Goal: Task Accomplishment & Management: Complete application form

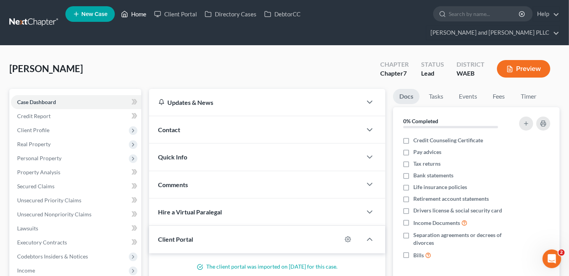
scroll to position [12, 0]
click at [140, 16] on link "Home" at bounding box center [133, 14] width 33 height 14
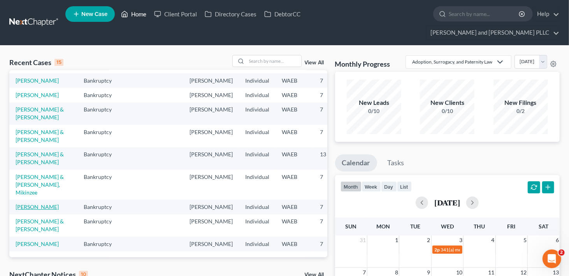
scroll to position [262, 0]
click at [275, 55] on input "search" at bounding box center [274, 60] width 54 height 11
type input "x"
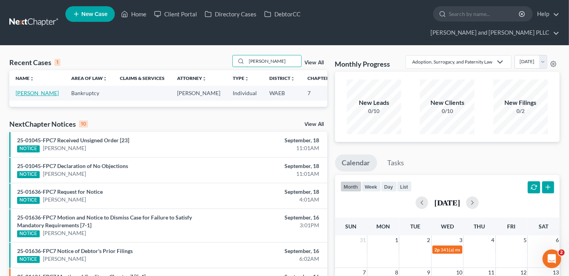
type input "[PERSON_NAME]"
click at [24, 90] on link "[PERSON_NAME]" at bounding box center [37, 93] width 43 height 7
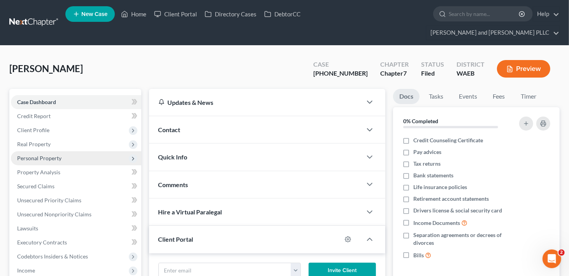
click at [29, 155] on span "Personal Property" at bounding box center [39, 158] width 44 height 7
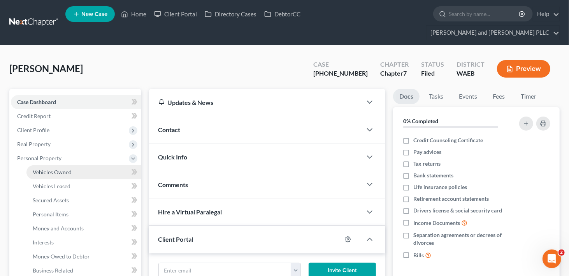
click at [58, 169] on span "Vehicles Owned" at bounding box center [52, 172] width 39 height 7
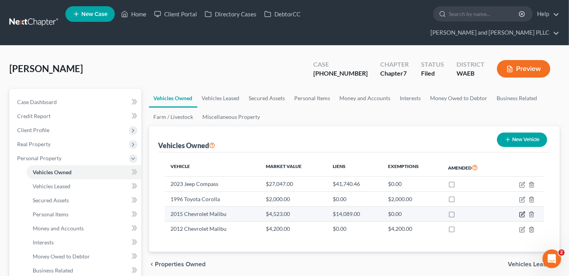
click at [521, 212] on icon "button" at bounding box center [523, 214] width 4 height 4
select select "0"
select select "11"
select select "2"
select select "0"
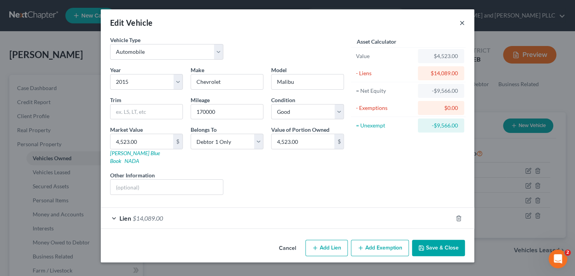
click at [463, 21] on button "×" at bounding box center [462, 22] width 5 height 9
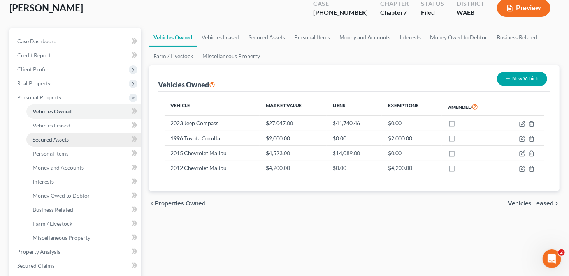
scroll to position [156, 0]
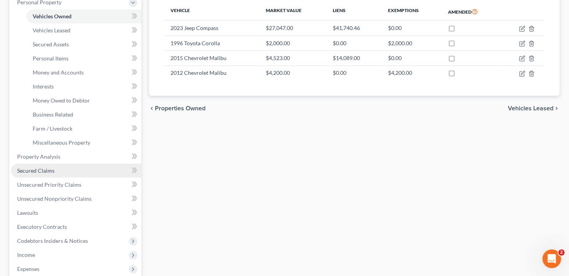
click at [27, 167] on span "Secured Claims" at bounding box center [35, 170] width 37 height 7
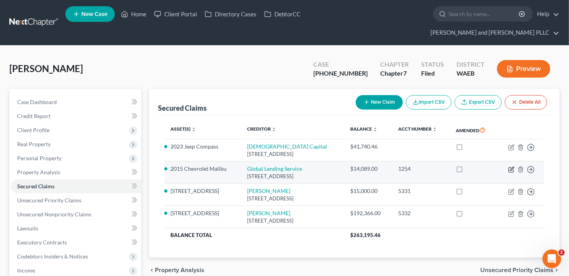
click at [511, 167] on icon "button" at bounding box center [512, 169] width 4 height 4
select select "42"
select select "0"
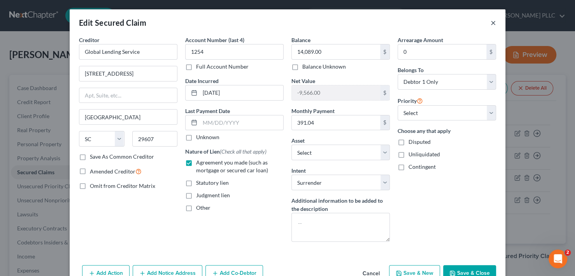
click at [493, 24] on button "×" at bounding box center [493, 22] width 5 height 9
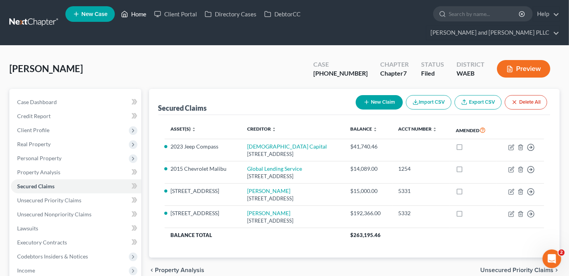
click at [138, 12] on link "Home" at bounding box center [133, 14] width 33 height 14
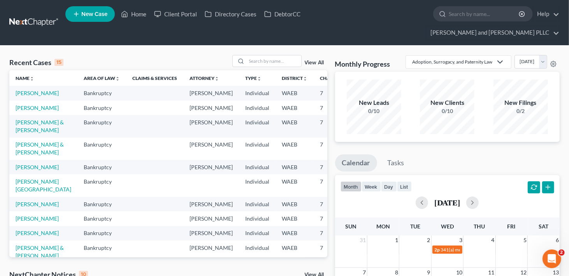
click at [90, 17] on span "New Case" at bounding box center [94, 14] width 26 height 6
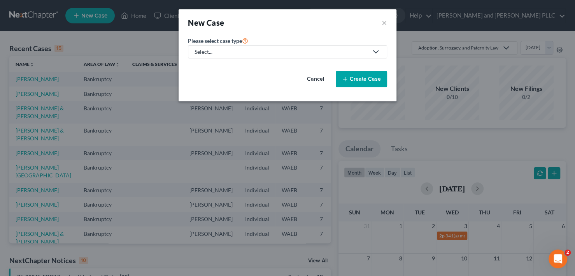
click at [245, 47] on link "Select..." at bounding box center [287, 51] width 199 height 13
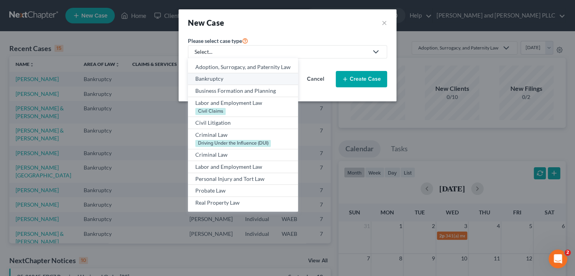
click at [225, 75] on div "Bankruptcy" at bounding box center [242, 79] width 95 height 8
select select "86"
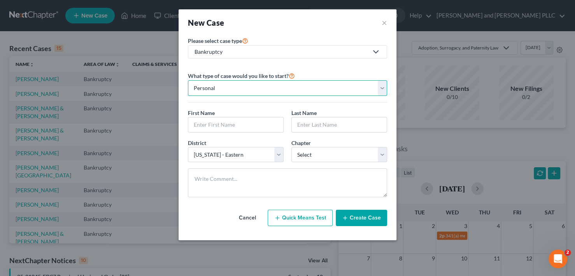
click at [275, 85] on select "Personal Business" at bounding box center [287, 88] width 199 height 16
click at [283, 87] on select "Personal Business" at bounding box center [287, 88] width 199 height 16
click at [246, 121] on input "text" at bounding box center [235, 124] width 95 height 15
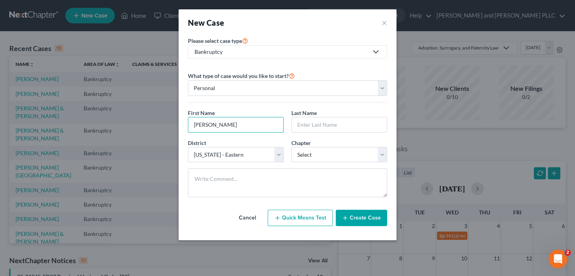
type input "[PERSON_NAME]"
click at [339, 123] on input "text" at bounding box center [339, 124] width 95 height 15
type input "[PERSON_NAME]"
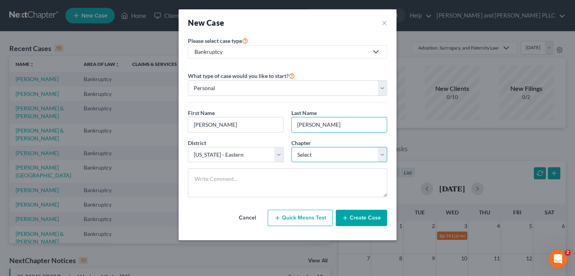
drag, startPoint x: 340, startPoint y: 147, endPoint x: 331, endPoint y: 159, distance: 15.0
click at [340, 147] on select "Select 7 11 12 13" at bounding box center [339, 155] width 96 height 16
select select "0"
click at [291, 147] on select "Select 7 11 12 13" at bounding box center [339, 155] width 96 height 16
click at [360, 217] on button "Create Case" at bounding box center [361, 217] width 51 height 16
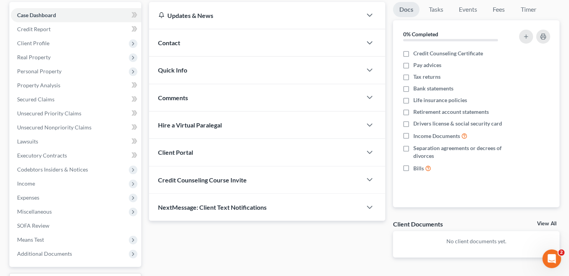
scroll to position [137, 0]
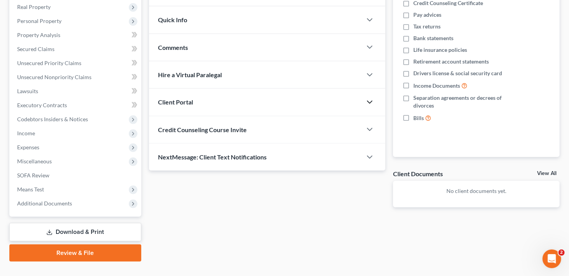
click at [369, 97] on icon "button" at bounding box center [369, 101] width 9 height 9
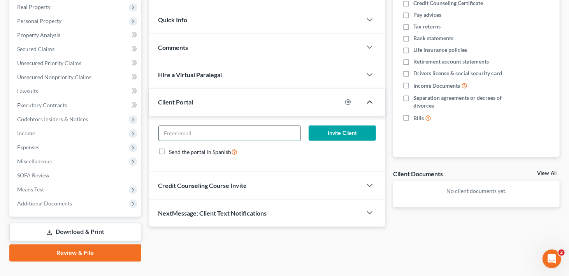
paste input "[EMAIL_ADDRESS][DOMAIN_NAME]"
type input "[EMAIL_ADDRESS][DOMAIN_NAME]"
click at [354, 125] on button "Invite Client" at bounding box center [342, 133] width 67 height 16
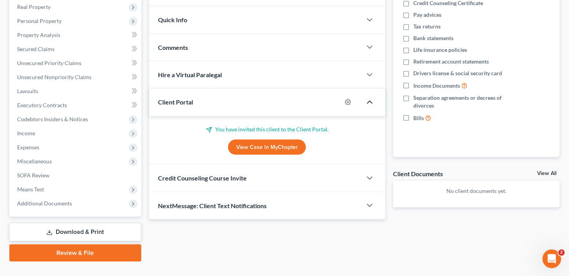
click at [370, 200] on div "NextMessage: Client Text Notifications" at bounding box center [267, 205] width 236 height 27
click at [370, 177] on polyline "button" at bounding box center [369, 178] width 5 height 2
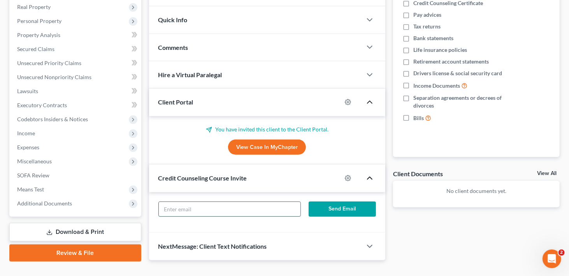
paste input "[EMAIL_ADDRESS][DOMAIN_NAME]"
type input "[EMAIL_ADDRESS][DOMAIN_NAME]"
click at [329, 201] on button "Send Email" at bounding box center [342, 209] width 67 height 16
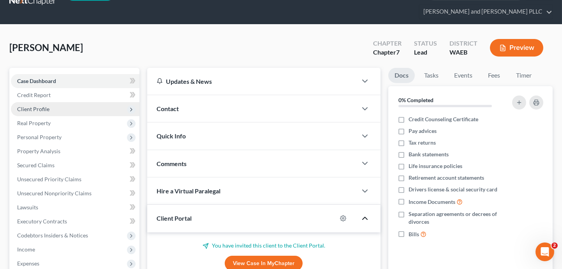
scroll to position [0, 0]
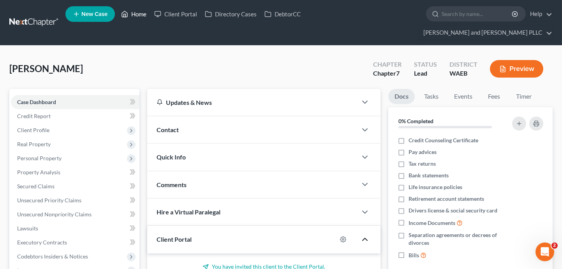
click at [138, 15] on link "Home" at bounding box center [133, 14] width 33 height 14
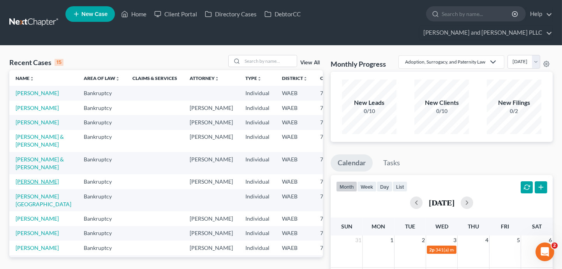
click at [28, 184] on link "[PERSON_NAME]" at bounding box center [37, 181] width 43 height 7
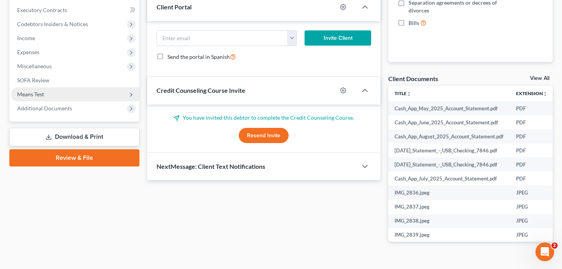
scroll to position [76, 0]
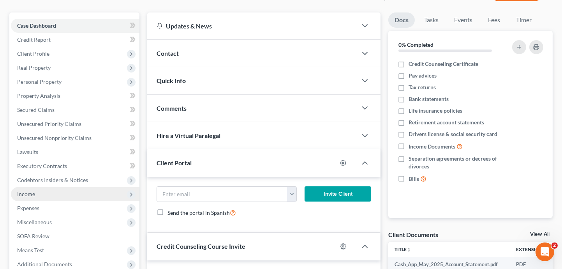
click at [31, 190] on span "Income" at bounding box center [26, 193] width 18 height 7
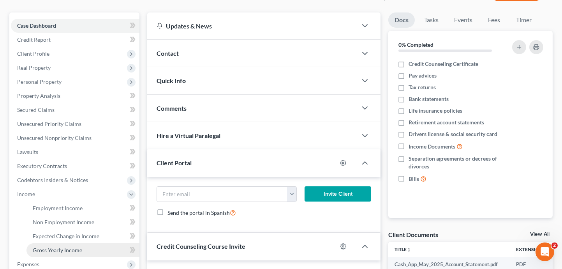
click at [47, 246] on span "Gross Yearly Income" at bounding box center [57, 249] width 49 height 7
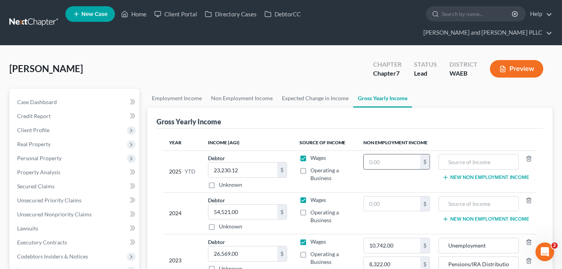
click at [394, 154] on input "text" at bounding box center [391, 161] width 56 height 15
click at [390, 154] on input "text" at bounding box center [391, 161] width 56 height 15
type input "9,855.00"
click at [476, 154] on input "text" at bounding box center [478, 161] width 72 height 15
type input "Unemployment"
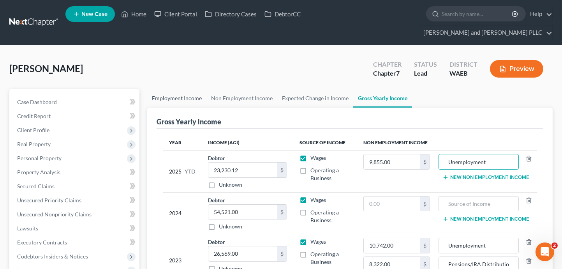
click at [175, 89] on link "Employment Income" at bounding box center [176, 98] width 59 height 19
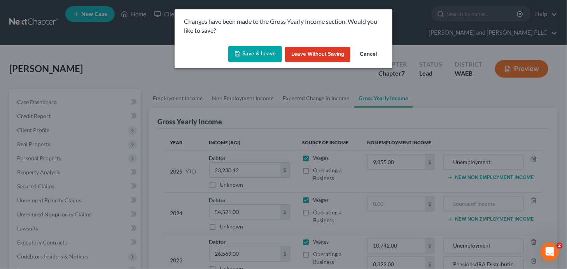
click at [236, 54] on icon "button" at bounding box center [238, 54] width 6 height 6
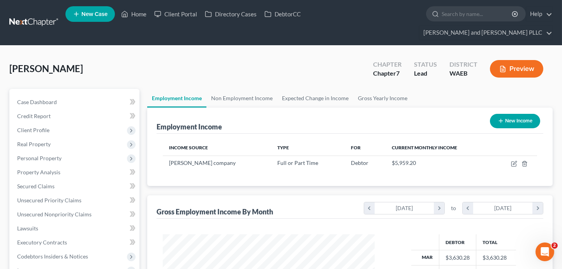
scroll to position [139, 227]
click at [238, 89] on link "Non Employment Income" at bounding box center [241, 98] width 71 height 19
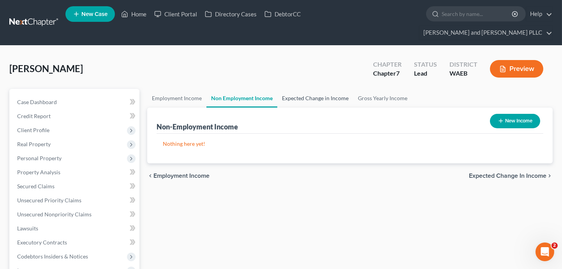
click at [304, 89] on link "Expected Change in Income" at bounding box center [315, 98] width 76 height 19
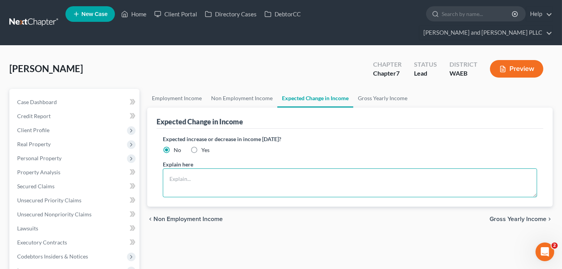
click at [210, 168] on textarea at bounding box center [350, 182] width 374 height 29
type textarea "Debtor was on unemployment until May when he started a new job."
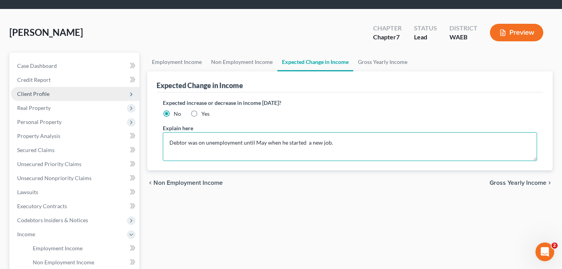
scroll to position [117, 0]
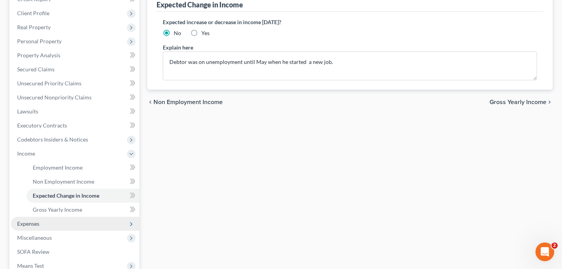
drag, startPoint x: 20, startPoint y: 209, endPoint x: 24, endPoint y: 210, distance: 4.2
click at [22, 220] on span "Expenses" at bounding box center [28, 223] width 22 height 7
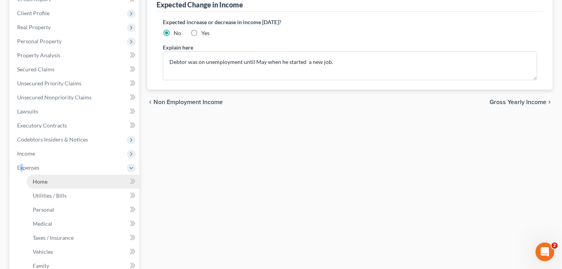
click at [53, 174] on link "Home" at bounding box center [82, 181] width 113 height 14
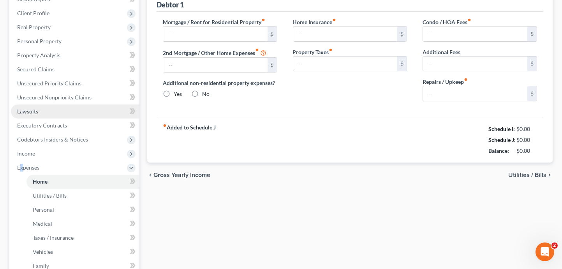
scroll to position [9, 0]
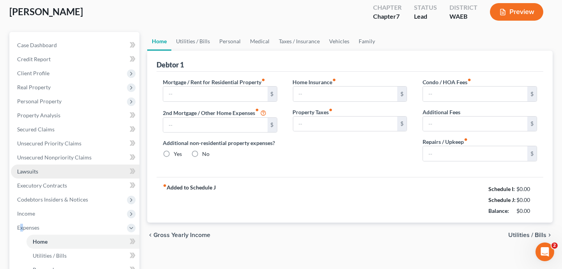
type input "1,279.00"
type input "0.00"
radio input "true"
type input "349.54"
type input "0.00"
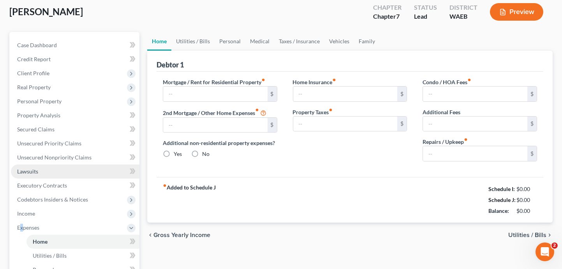
type input "0.00"
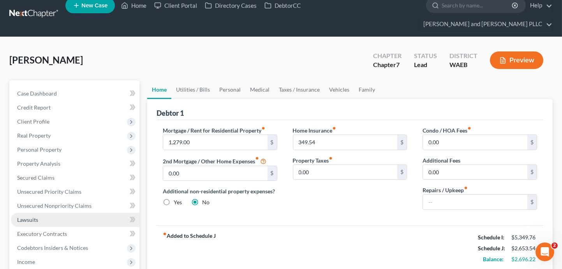
scroll to position [0, 0]
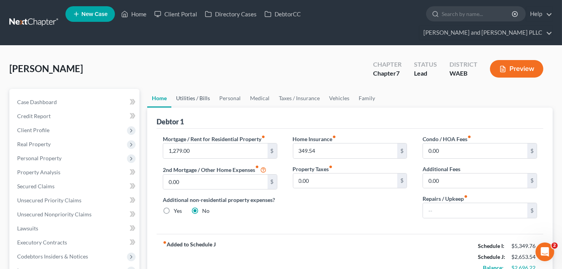
click at [195, 89] on link "Utilities / Bills" at bounding box center [192, 98] width 43 height 19
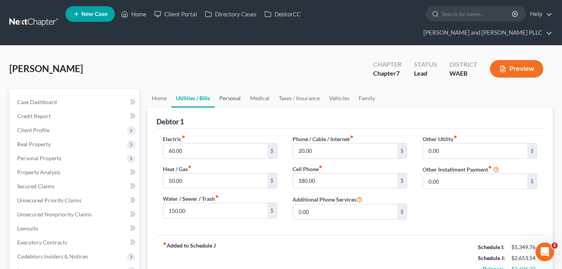
click at [225, 89] on link "Personal" at bounding box center [229, 98] width 31 height 19
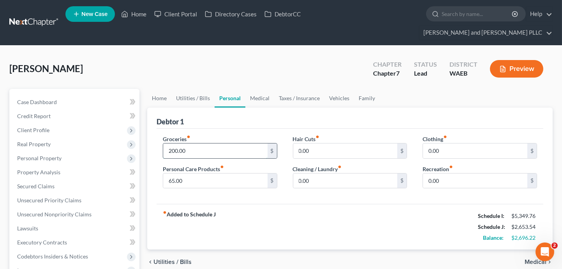
click at [193, 143] on input "200.00" at bounding box center [215, 150] width 104 height 15
type input "4"
type input "501.24"
click at [334, 143] on input "0.00" at bounding box center [345, 150] width 104 height 15
type input "35.21"
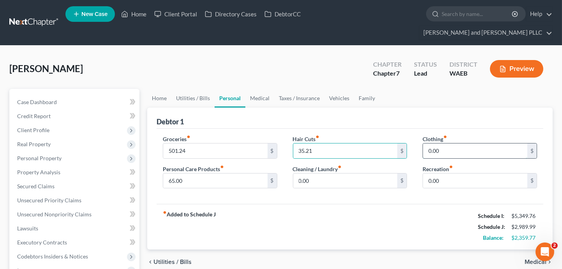
click at [453, 143] on input "0.00" at bounding box center [475, 150] width 104 height 15
type input "75.23"
click at [313, 173] on input "0.00" at bounding box center [345, 180] width 104 height 15
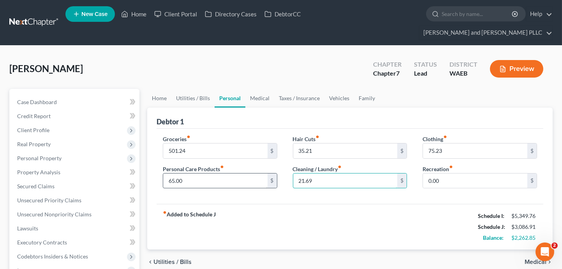
type input "21.69"
click at [195, 173] on input "65.00" at bounding box center [215, 180] width 104 height 15
type input "55.63"
click at [454, 173] on input "0.00" at bounding box center [475, 180] width 104 height 15
type input "75.29"
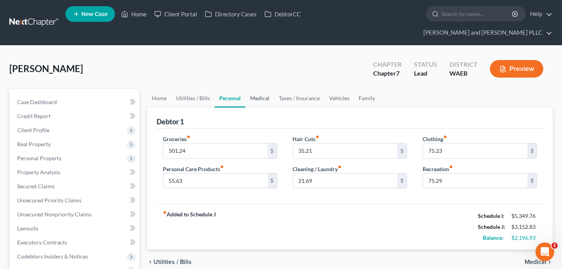
click at [264, 89] on link "Medical" at bounding box center [259, 98] width 29 height 19
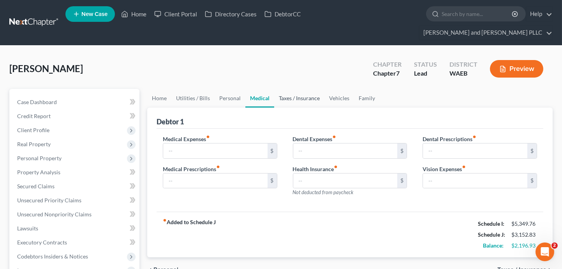
click at [314, 89] on link "Taxes / Insurance" at bounding box center [299, 98] width 50 height 19
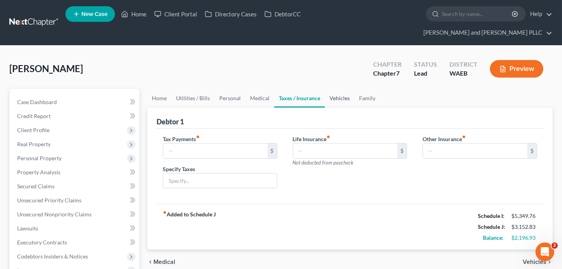
click at [349, 89] on link "Vehicles" at bounding box center [340, 98] width 30 height 19
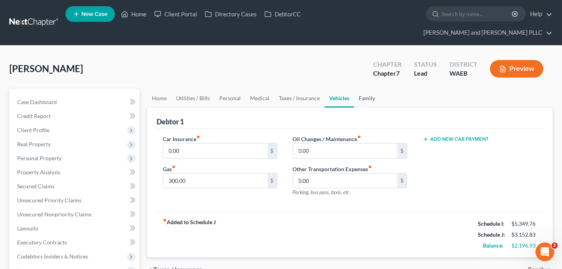
click at [368, 89] on link "Family" at bounding box center [367, 98] width 26 height 19
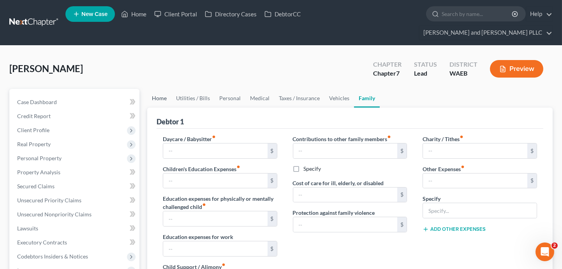
click at [165, 89] on link "Home" at bounding box center [159, 98] width 24 height 19
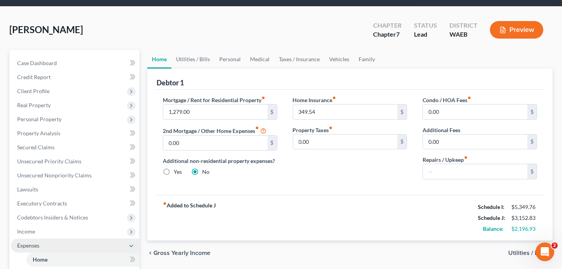
scroll to position [78, 0]
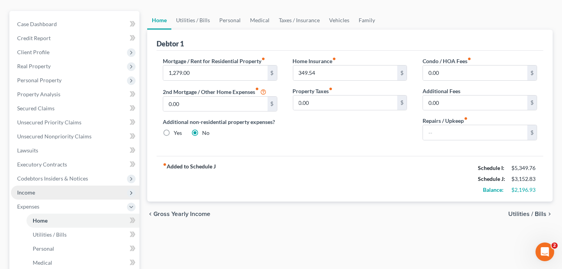
click at [32, 189] on span "Income" at bounding box center [26, 192] width 18 height 7
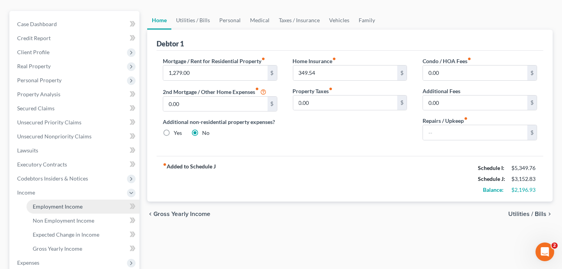
click at [56, 203] on span "Employment Income" at bounding box center [58, 206] width 50 height 7
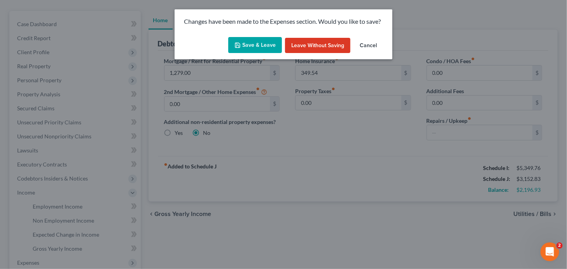
click at [256, 46] on button "Save & Leave" at bounding box center [255, 45] width 54 height 16
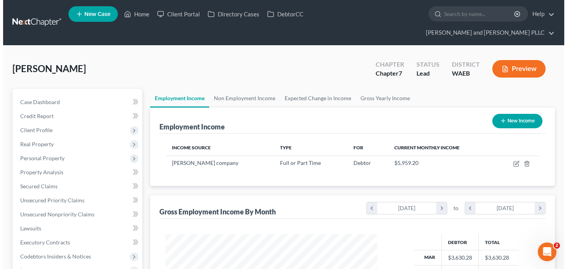
scroll to position [139, 227]
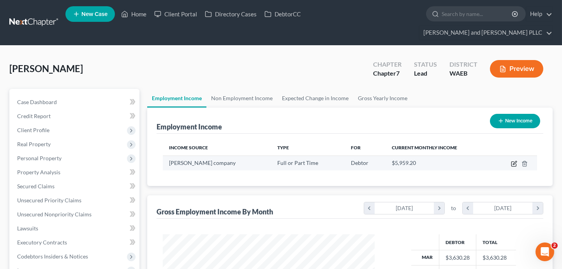
click at [514, 160] on icon "button" at bounding box center [514, 163] width 6 height 6
select select "0"
select select "50"
select select "3"
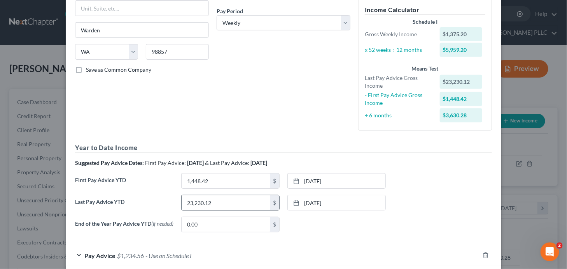
scroll to position [157, 0]
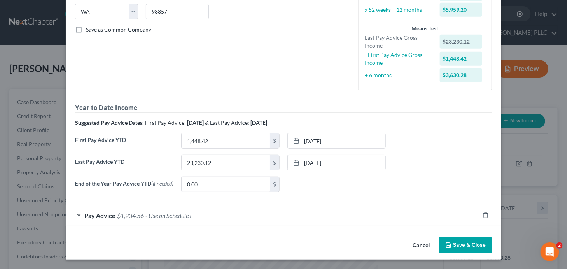
click at [78, 215] on div "Pay Advice $1,234.56 - Use on Schedule I" at bounding box center [273, 215] width 414 height 21
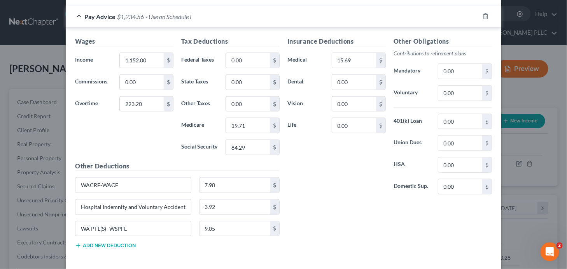
scroll to position [272, 0]
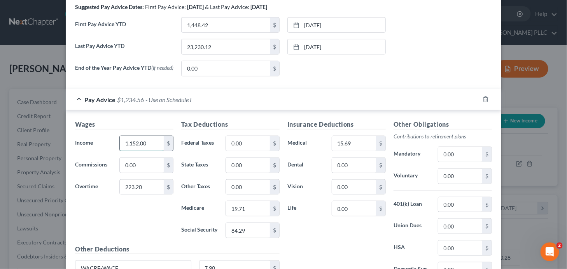
click at [150, 141] on input "1,152.00" at bounding box center [142, 143] width 44 height 15
type input "481.82"
click at [150, 184] on input "223.20" at bounding box center [142, 186] width 44 height 15
type input "960.00"
click at [150, 145] on input "481.82" at bounding box center [142, 143] width 44 height 15
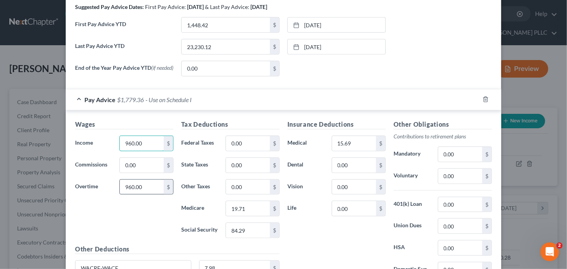
type input "960.00"
click at [141, 187] on input "960.00" at bounding box center [142, 186] width 44 height 15
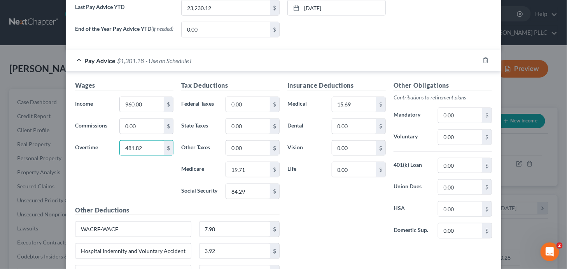
scroll to position [311, 0]
type input "481.82"
click at [253, 188] on input "84.29" at bounding box center [248, 191] width 44 height 15
type input "88.42"
click at [249, 168] on input "19.71" at bounding box center [248, 169] width 44 height 15
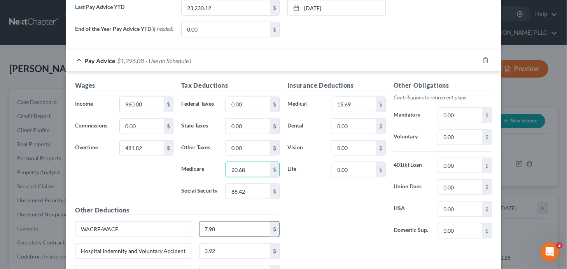
type input "20.68"
click at [222, 225] on input "7.98" at bounding box center [235, 228] width 71 height 15
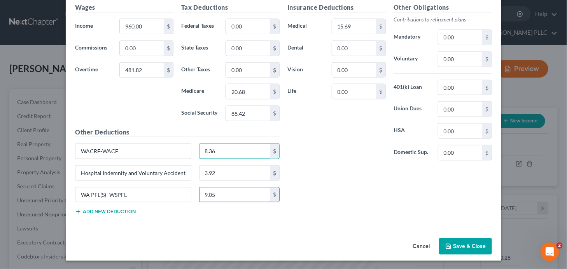
type input "8.36"
click at [223, 195] on input "9.05" at bounding box center [235, 194] width 71 height 15
click at [222, 194] on input "9.49" at bounding box center [235, 194] width 71 height 15
type input "9.49"
click at [225, 176] on input "3.92" at bounding box center [235, 172] width 71 height 15
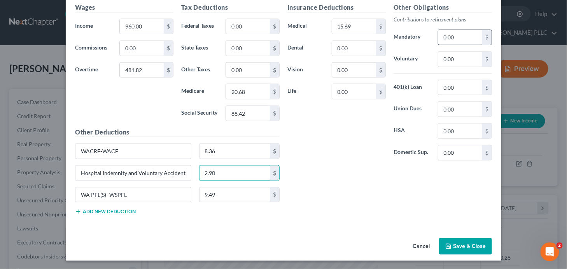
type input "2.90"
click at [448, 39] on input "0.00" at bounding box center [461, 37] width 44 height 15
type input "43.26"
click at [235, 172] on input "2.90" at bounding box center [235, 172] width 71 height 15
type input "3.92"
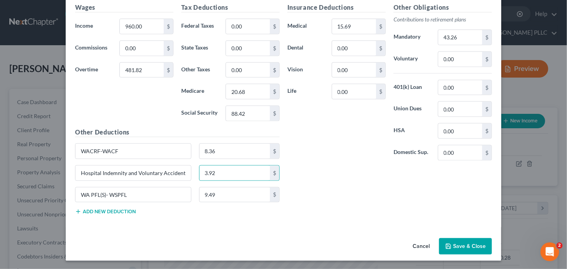
click at [328, 176] on div "Insurance Deductions Medical 15.69 $ Dental 0.00 $ Vision 0.00 $ Life 0.00 $ Ot…" at bounding box center [390, 112] width 212 height 218
drag, startPoint x: 450, startPoint y: 244, endPoint x: 446, endPoint y: 245, distance: 4.4
click at [450, 244] on button "Save & Close" at bounding box center [465, 246] width 53 height 16
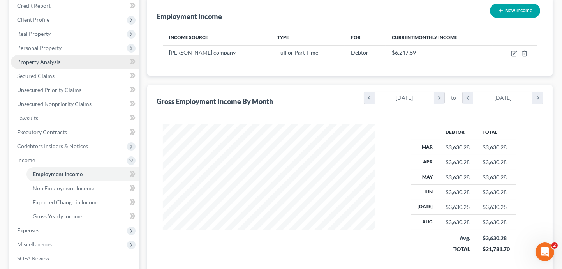
scroll to position [195, 0]
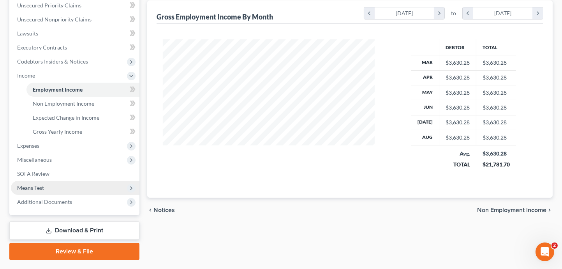
click at [66, 181] on span "Means Test" at bounding box center [75, 188] width 128 height 14
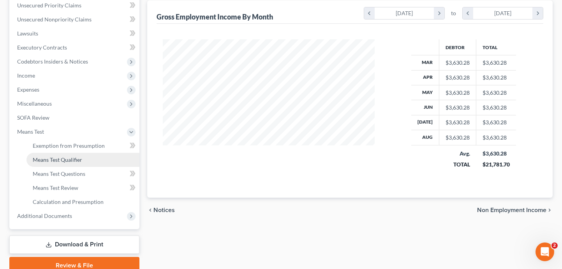
click at [65, 156] on span "Means Test Qualifier" at bounding box center [57, 159] width 49 height 7
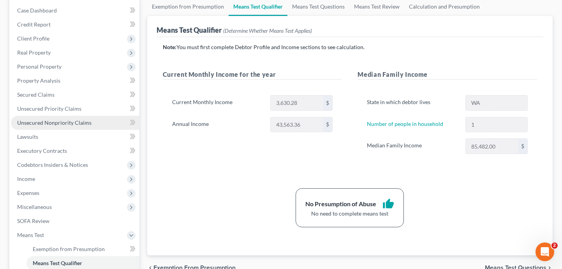
scroll to position [156, 0]
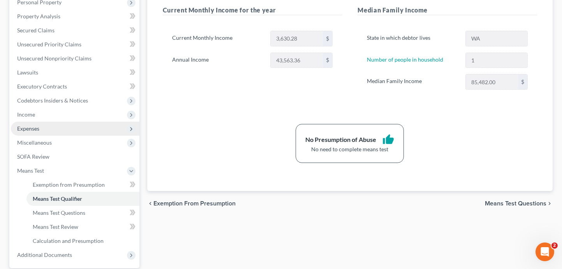
click at [36, 121] on span "Expenses" at bounding box center [75, 128] width 128 height 14
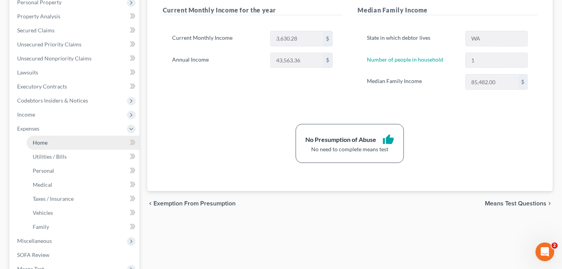
click at [38, 135] on link "Home" at bounding box center [82, 142] width 113 height 14
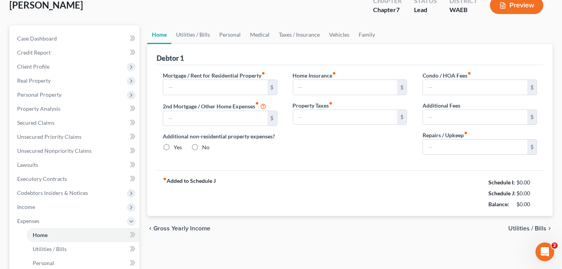
type input "1,279.00"
type input "0.00"
radio input "true"
type input "349.54"
type input "0.00"
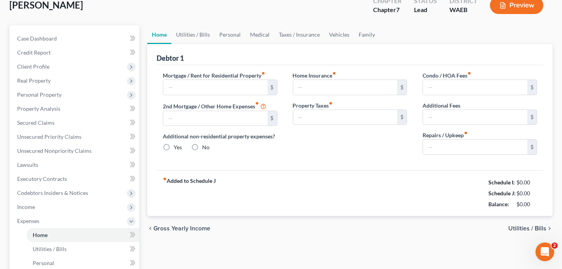
type input "0.00"
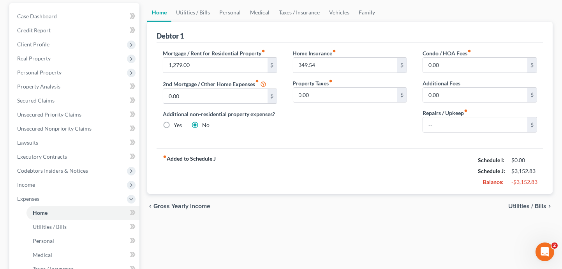
scroll to position [117, 0]
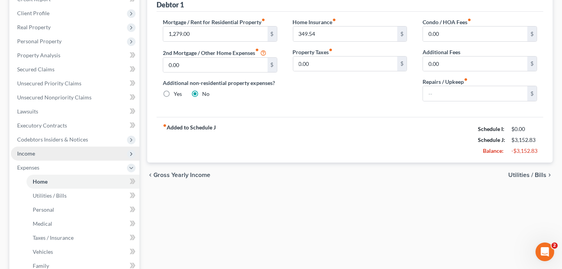
click at [32, 150] on span "Income" at bounding box center [26, 153] width 18 height 7
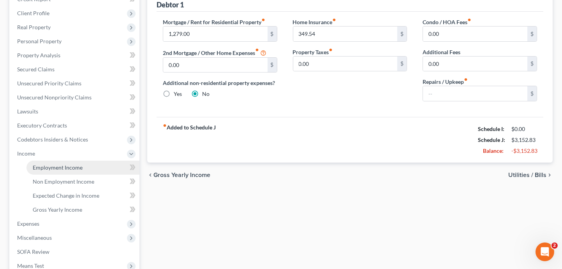
click at [40, 164] on span "Employment Income" at bounding box center [58, 167] width 50 height 7
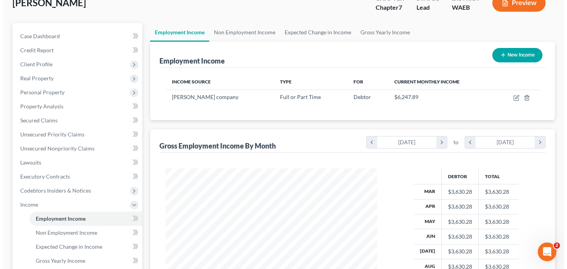
scroll to position [78, 0]
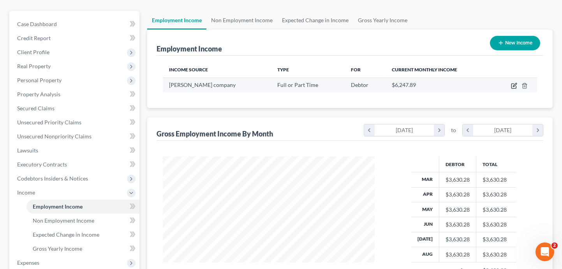
click at [514, 83] on icon "button" at bounding box center [514, 86] width 6 height 6
select select "0"
select select "50"
select select "3"
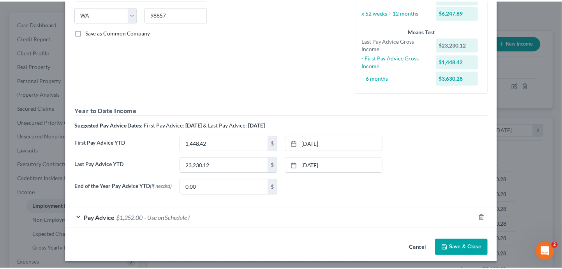
scroll to position [157, 0]
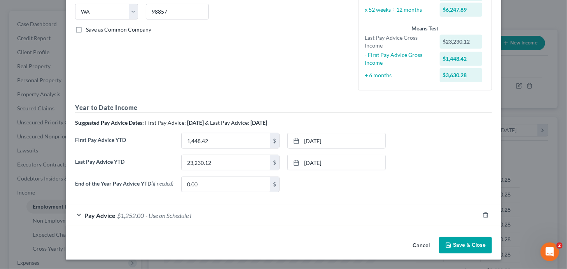
click at [453, 240] on button "Save & Close" at bounding box center [465, 245] width 53 height 16
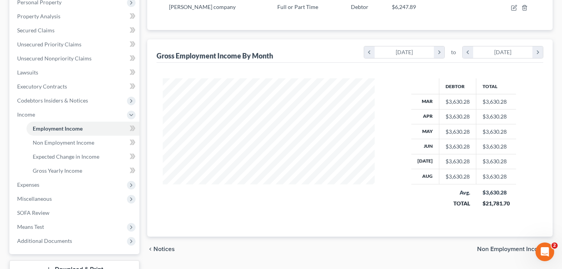
scroll to position [200, 0]
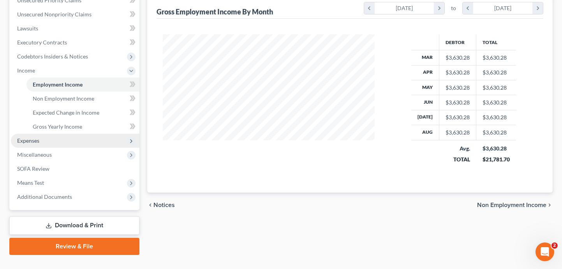
click at [16, 133] on span "Expenses" at bounding box center [75, 140] width 128 height 14
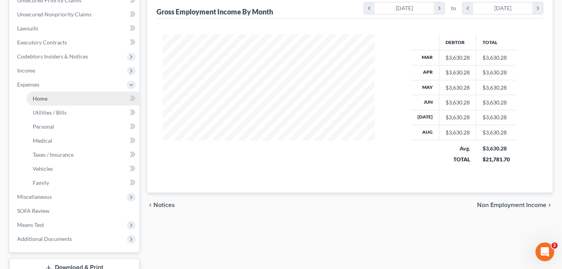
click at [37, 95] on span "Home" at bounding box center [40, 98] width 15 height 7
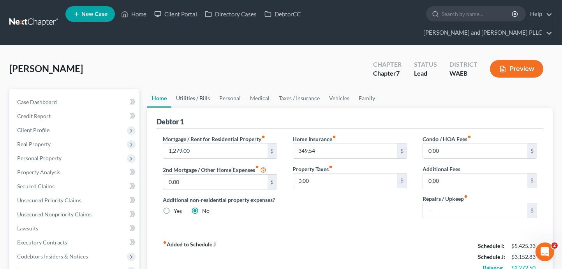
click at [198, 89] on link "Utilities / Bills" at bounding box center [192, 98] width 43 height 19
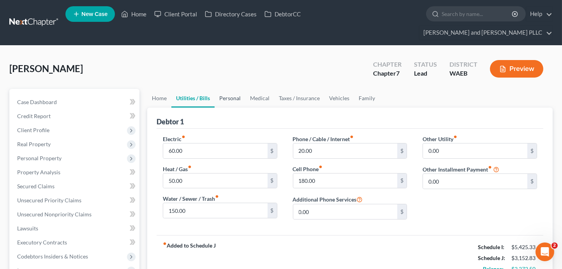
click at [225, 89] on link "Personal" at bounding box center [229, 98] width 31 height 19
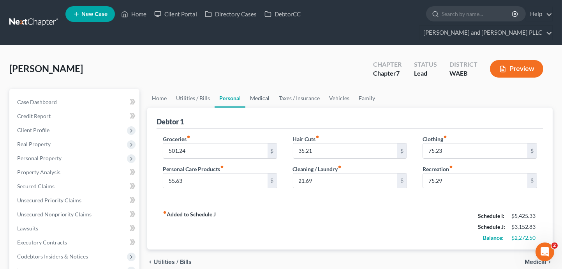
click at [254, 89] on link "Medical" at bounding box center [259, 98] width 29 height 19
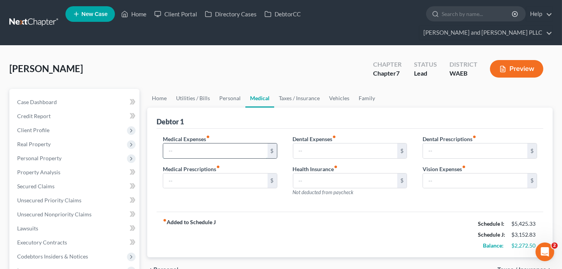
click at [189, 143] on input "text" at bounding box center [215, 150] width 104 height 15
type input "76.32"
click at [286, 89] on link "Taxes / Insurance" at bounding box center [299, 98] width 50 height 19
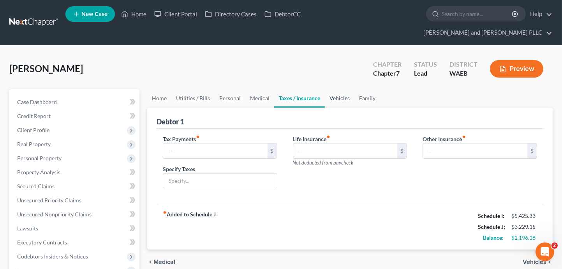
click at [341, 89] on link "Vehicles" at bounding box center [340, 98] width 30 height 19
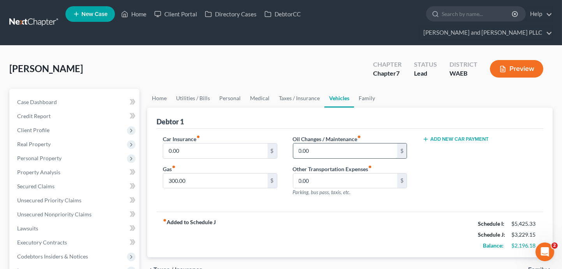
click at [328, 143] on input "0.00" at bounding box center [345, 150] width 104 height 15
type input "75.43"
click at [151, 218] on div "Debtor 1 Car Insurance fiber_manual_record 0.00 $ Gas fiber_manual_record 300.0…" at bounding box center [349, 182] width 405 height 150
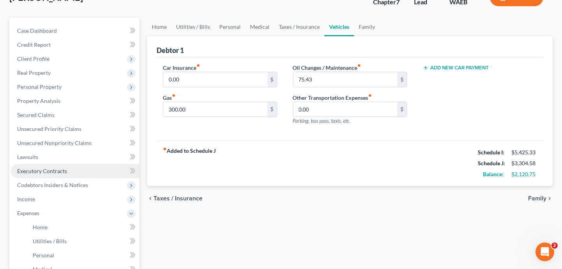
scroll to position [117, 0]
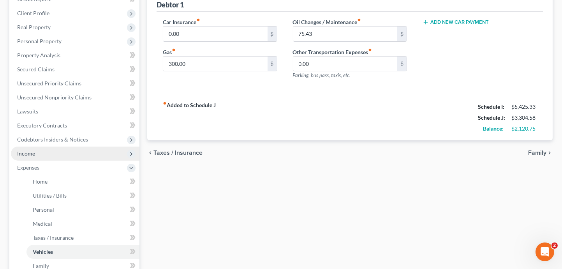
click at [35, 146] on span "Income" at bounding box center [75, 153] width 128 height 14
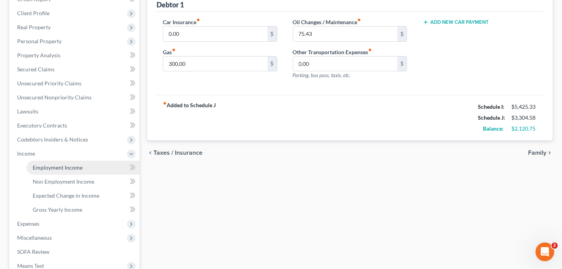
click at [47, 164] on span "Employment Income" at bounding box center [58, 167] width 50 height 7
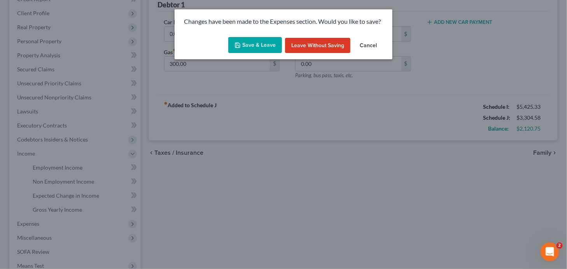
click at [241, 44] on icon "button" at bounding box center [238, 45] width 6 height 6
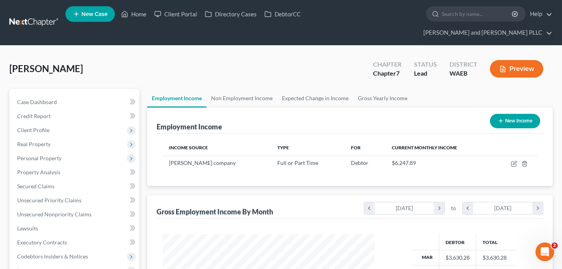
scroll to position [139, 227]
